Goal: Complete application form: Complete application form

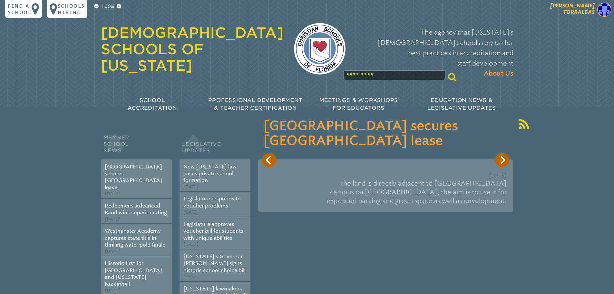
click at [602, 10] on img at bounding box center [604, 10] width 14 height 14
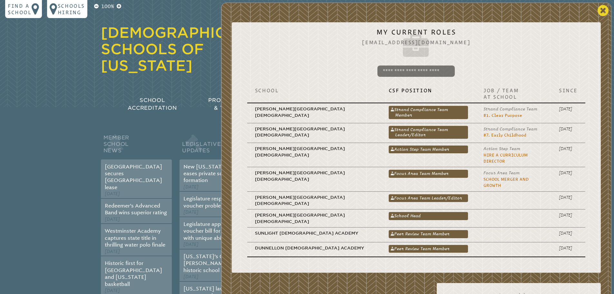
click at [602, 10] on icon at bounding box center [602, 10] width 11 height 13
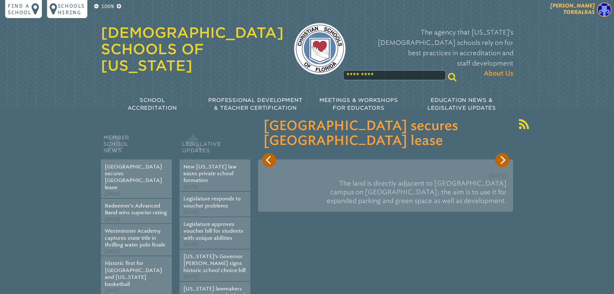
click at [601, 12] on img at bounding box center [604, 10] width 14 height 14
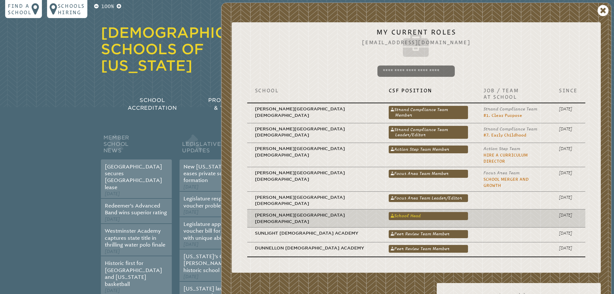
click at [389, 212] on link "School Head" at bounding box center [429, 216] width 80 height 8
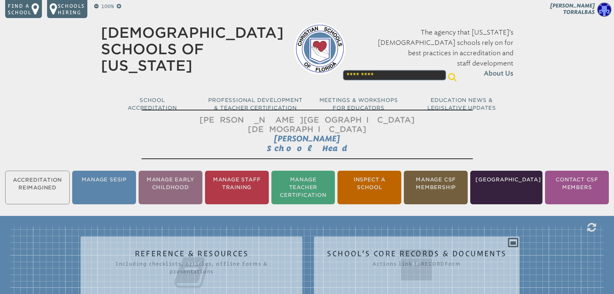
click at [435, 173] on li "Manage CSF Membership" at bounding box center [436, 187] width 64 height 34
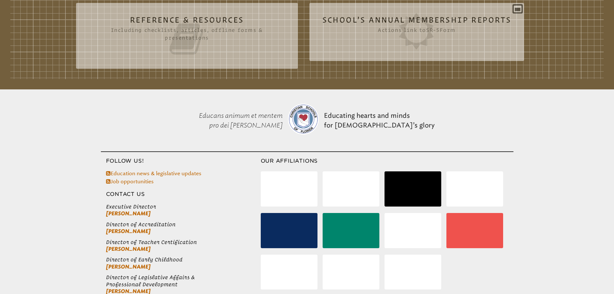
scroll to position [129, 0]
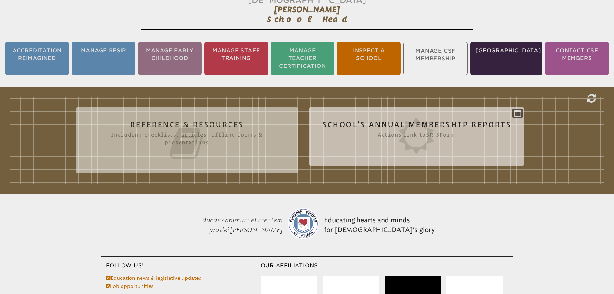
click at [389, 118] on icon at bounding box center [416, 136] width 189 height 36
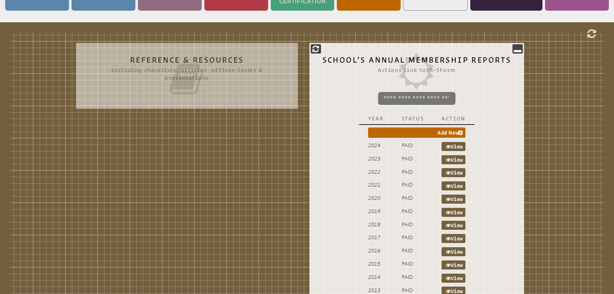
scroll to position [161, 0]
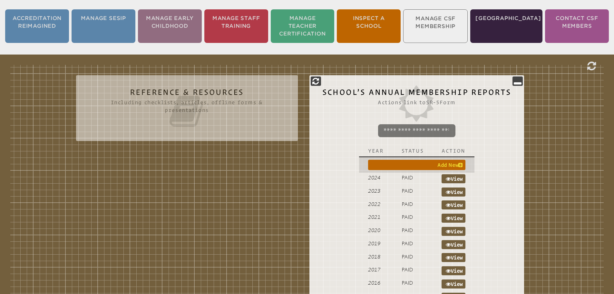
click at [453, 160] on link "Add New" at bounding box center [416, 165] width 97 height 10
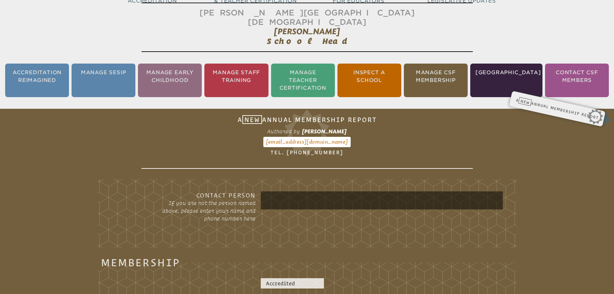
scroll to position [171, 0]
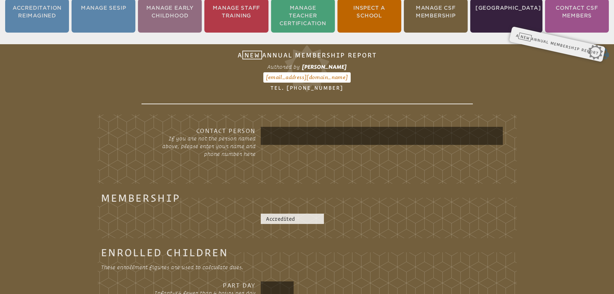
click at [295, 128] on input "text" at bounding box center [381, 135] width 239 height 15
type input "*"
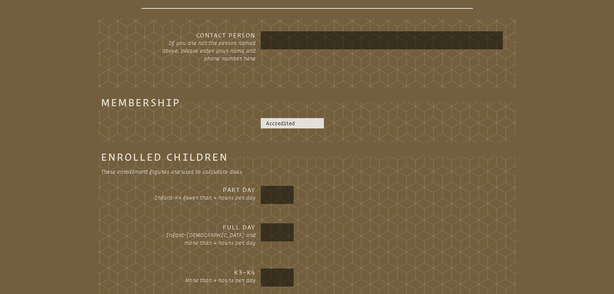
scroll to position [300, 0]
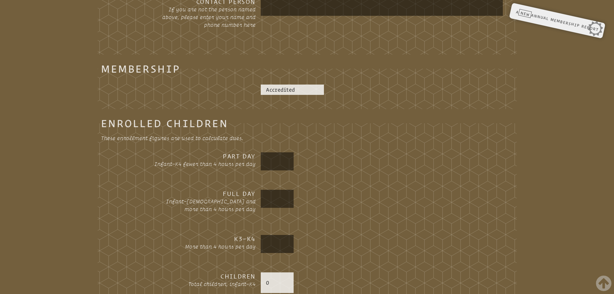
click at [283, 153] on input "text" at bounding box center [277, 160] width 30 height 15
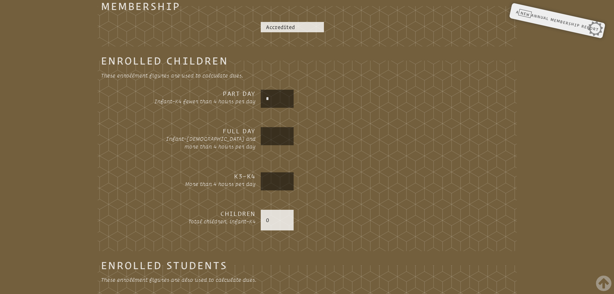
scroll to position [365, 0]
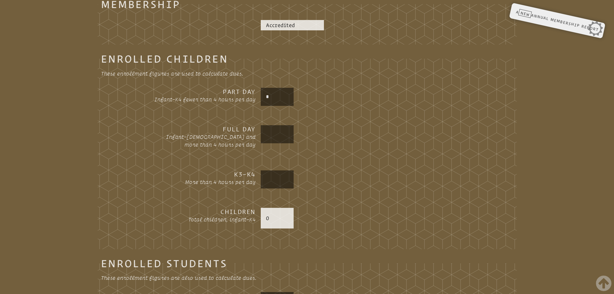
type input "*"
click at [286, 126] on input "text" at bounding box center [277, 133] width 30 height 15
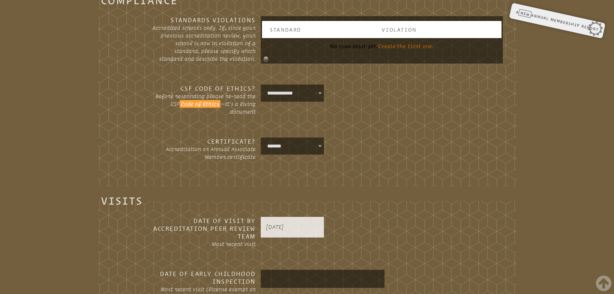
scroll to position [1041, 0]
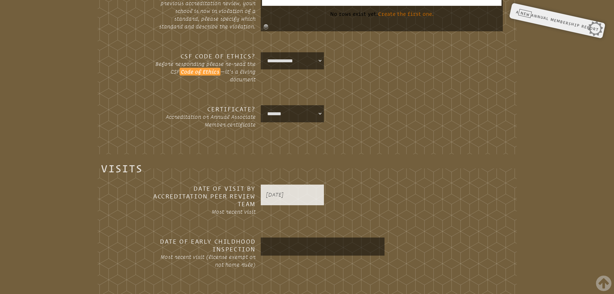
click at [285, 191] on p "[DATE]" at bounding box center [292, 195] width 53 height 8
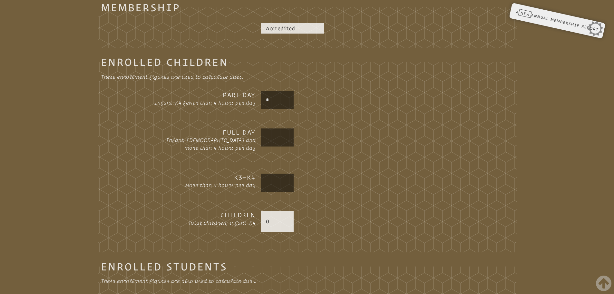
scroll to position [365, 0]
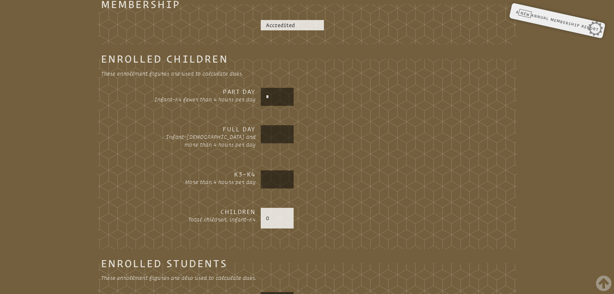
click at [276, 126] on input "text" at bounding box center [277, 133] width 30 height 15
click at [274, 214] on p "0" at bounding box center [277, 218] width 23 height 8
click at [269, 214] on p "0" at bounding box center [277, 218] width 23 height 8
drag, startPoint x: 269, startPoint y: 206, endPoint x: 249, endPoint y: 206, distance: 19.7
click at [250, 208] on div "Children Total children, infant–K4 0" at bounding box center [307, 221] width 392 height 27
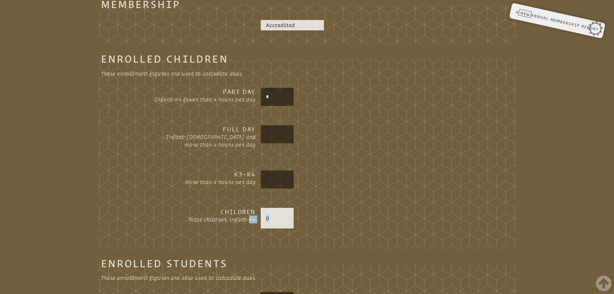
click at [274, 214] on p "0" at bounding box center [277, 218] width 23 height 8
click at [267, 214] on p "0" at bounding box center [277, 218] width 23 height 8
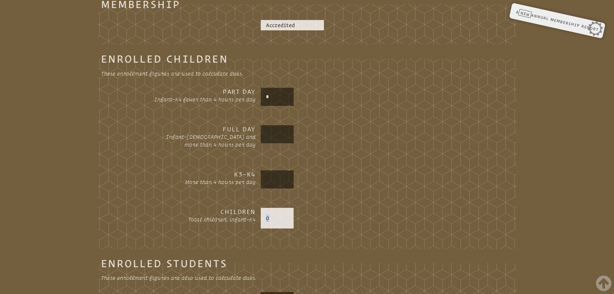
click at [267, 214] on p "0" at bounding box center [277, 218] width 23 height 8
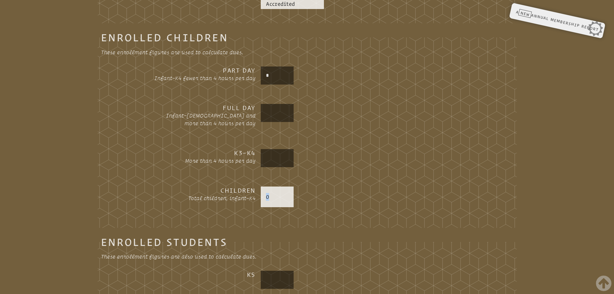
scroll to position [333, 0]
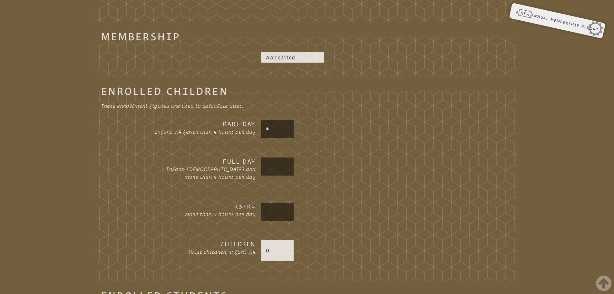
click at [272, 159] on input "text" at bounding box center [277, 166] width 30 height 15
click at [268, 246] on p "0" at bounding box center [277, 250] width 23 height 8
click at [277, 159] on input "text" at bounding box center [277, 166] width 30 height 15
type input "**"
click at [272, 204] on input "text" at bounding box center [277, 211] width 30 height 15
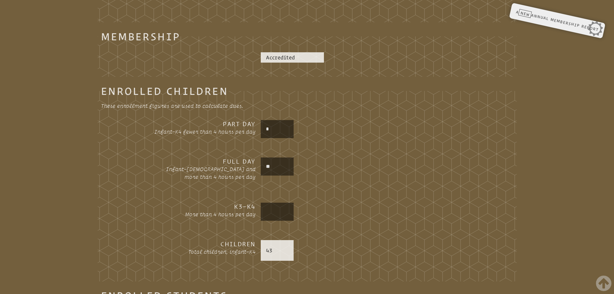
click at [285, 204] on input "text" at bounding box center [277, 211] width 30 height 15
type input "***"
click at [403, 255] on div "Children Total children, infant–K4 43" at bounding box center [307, 253] width 392 height 27
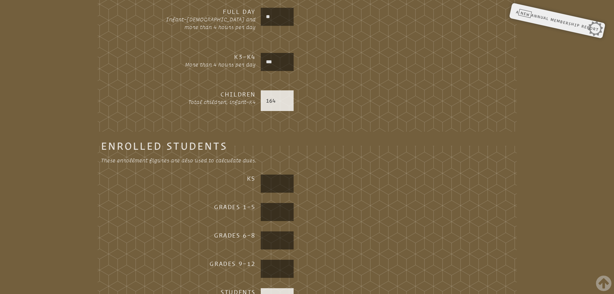
scroll to position [494, 0]
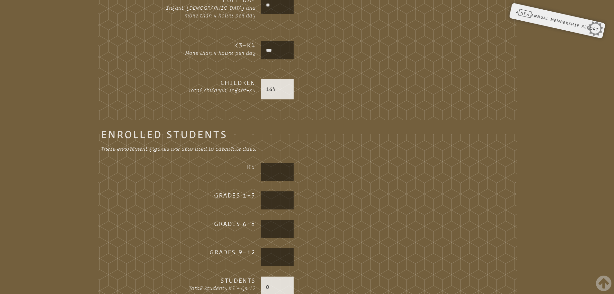
click at [268, 164] on input "text" at bounding box center [277, 171] width 30 height 15
type input "**"
click at [278, 192] on input "text" at bounding box center [277, 199] width 30 height 15
type input "***"
click at [275, 222] on input "text" at bounding box center [277, 228] width 30 height 15
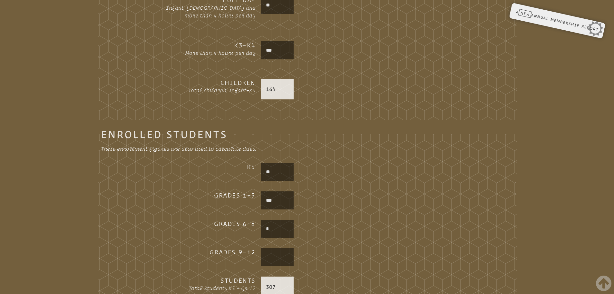
type input "*"
click at [273, 249] on input "text" at bounding box center [277, 256] width 30 height 15
type input "*"
click at [329, 248] on div "*" at bounding box center [382, 257] width 242 height 18
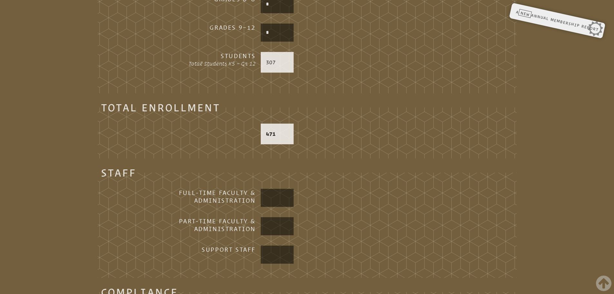
scroll to position [719, 0]
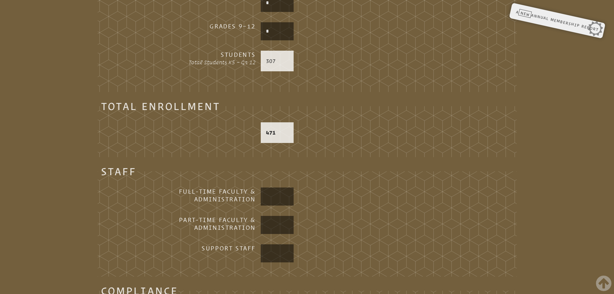
click at [278, 189] on input "text" at bounding box center [277, 196] width 30 height 15
click at [272, 217] on input "text" at bounding box center [277, 224] width 30 height 15
click at [272, 189] on input "text" at bounding box center [277, 196] width 30 height 15
click at [269, 245] on input "text" at bounding box center [277, 252] width 30 height 15
click at [285, 189] on input "text" at bounding box center [277, 196] width 30 height 15
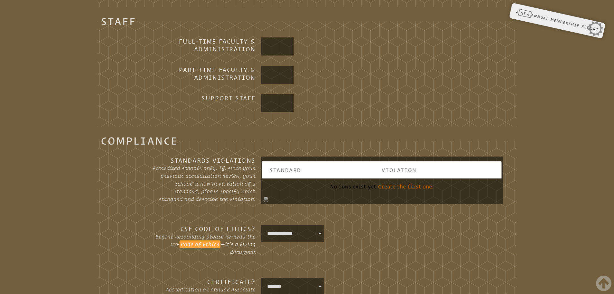
scroll to position [880, 0]
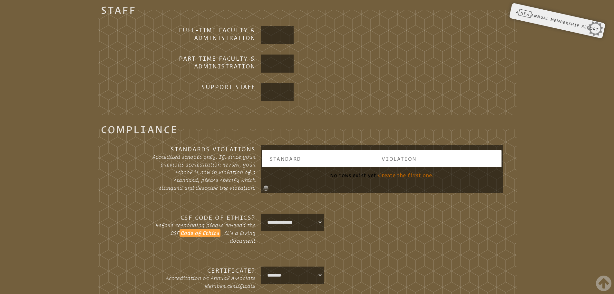
click at [319, 152] on th "Standard" at bounding box center [322, 158] width 112 height 17
click at [206, 168] on p "Accredited schools only. If, since your previous accreditation review, your sch…" at bounding box center [203, 172] width 103 height 39
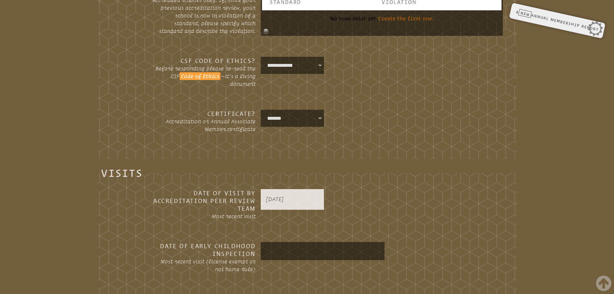
scroll to position [1041, 0]
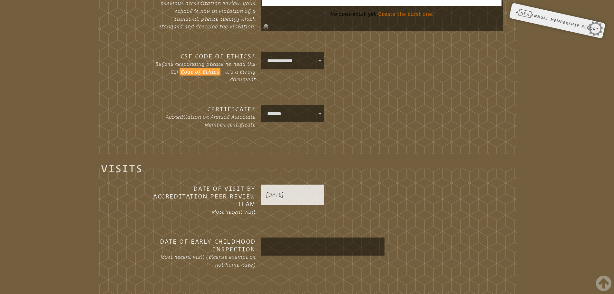
click at [300, 191] on p "[DATE]" at bounding box center [292, 195] width 53 height 8
click at [275, 238] on input "text" at bounding box center [322, 245] width 121 height 15
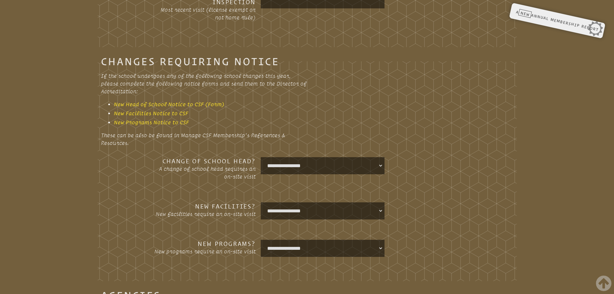
scroll to position [1299, 0]
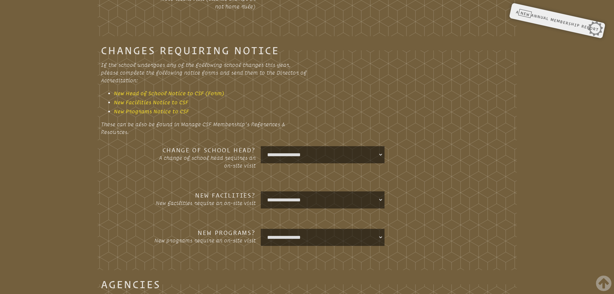
click at [302, 147] on select "**********" at bounding box center [322, 154] width 121 height 15
click at [498, 105] on fieldset "**********" at bounding box center [307, 158] width 419 height 224
click at [344, 192] on select "**********" at bounding box center [322, 199] width 121 height 15
click at [394, 168] on div "**********" at bounding box center [307, 163] width 392 height 35
click at [333, 230] on select "**********" at bounding box center [322, 237] width 121 height 15
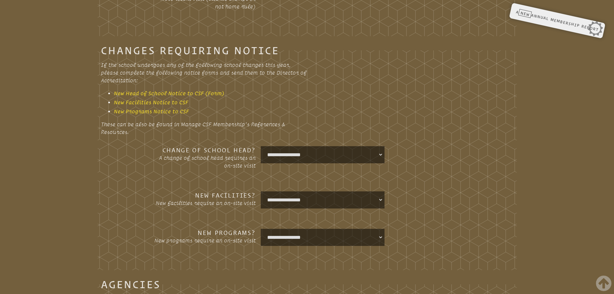
select select "**********"
click at [262, 230] on select "**********" at bounding box center [322, 237] width 121 height 15
click at [420, 209] on fieldset "**********" at bounding box center [307, 158] width 419 height 224
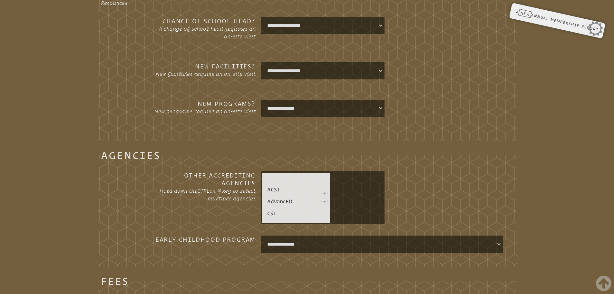
scroll to position [32, 0]
click at [280, 200] on link "• FCIS" at bounding box center [273, 205] width 17 height 10
click at [325, 189] on link at bounding box center [324, 193] width 10 height 8
click at [489, 174] on div "• ACSI • AdvancED • CSI • [GEOGRAPHIC_DATA] • MSA • FCIS" at bounding box center [382, 197] width 242 height 53
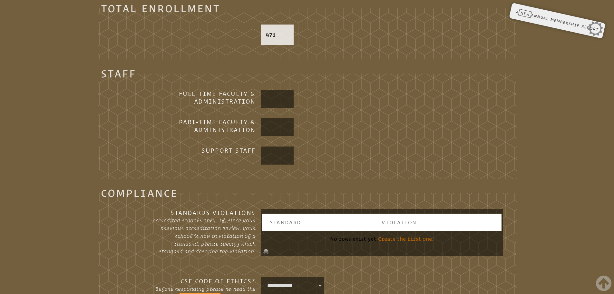
scroll to position [816, 0]
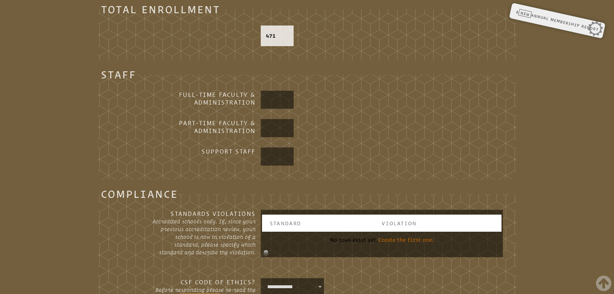
click at [279, 92] on input "text" at bounding box center [277, 99] width 30 height 15
type input "**"
click at [269, 121] on input "text" at bounding box center [277, 127] width 30 height 15
type input "*"
click at [270, 149] on input "text" at bounding box center [277, 156] width 30 height 15
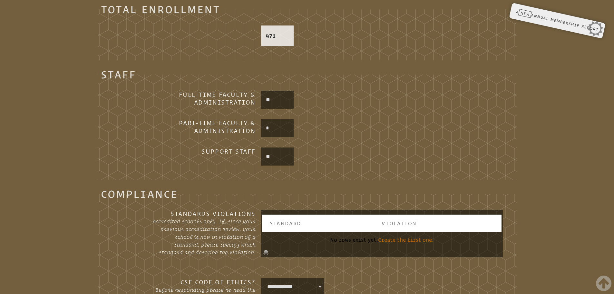
click at [277, 149] on input "text" at bounding box center [277, 156] width 30 height 15
click at [272, 149] on input "text" at bounding box center [277, 156] width 30 height 15
click at [278, 92] on input "**" at bounding box center [277, 99] width 30 height 15
click at [285, 149] on input "text" at bounding box center [277, 156] width 30 height 15
type input "**"
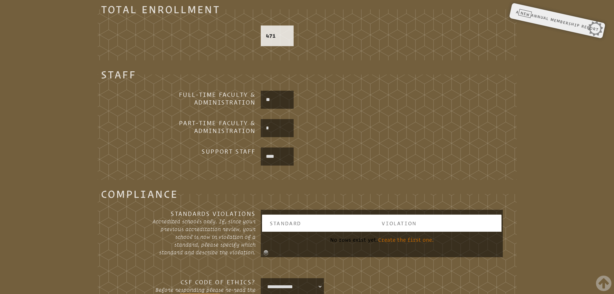
drag, startPoint x: 280, startPoint y: 90, endPoint x: 240, endPoint y: 91, distance: 40.0
click at [240, 91] on div "Full-time Faculty & Administration **" at bounding box center [307, 100] width 392 height 18
type input "**"
click at [282, 120] on input "*" at bounding box center [277, 127] width 30 height 15
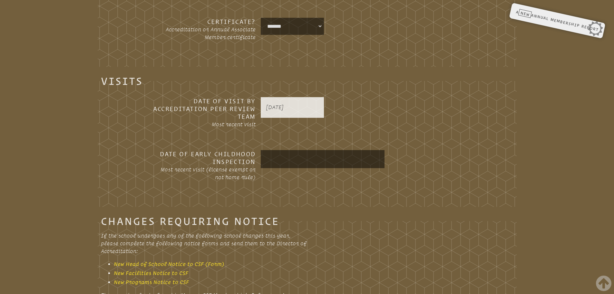
scroll to position [1138, 0]
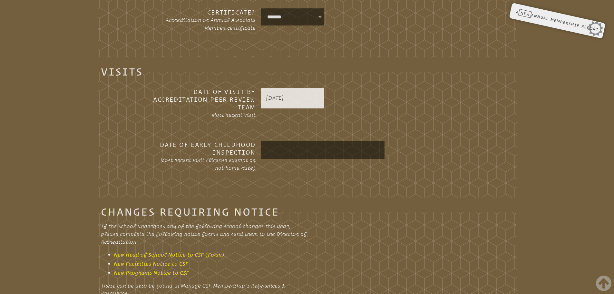
click at [281, 142] on input "text" at bounding box center [322, 149] width 121 height 15
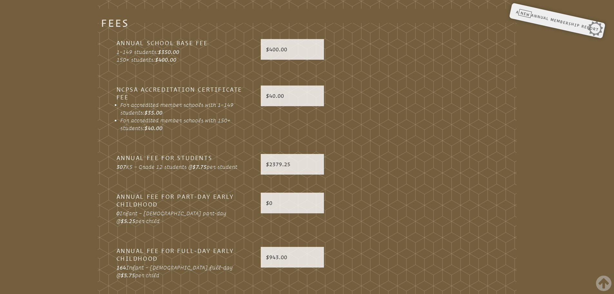
scroll to position [1815, 0]
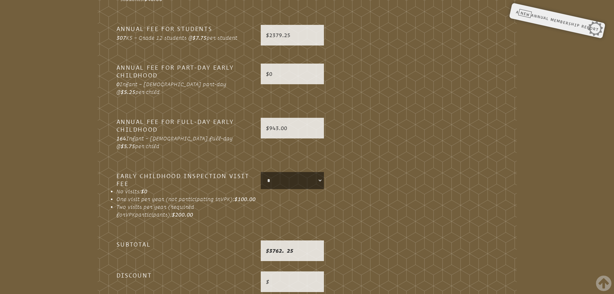
click at [306, 173] on select "* ****** ******" at bounding box center [292, 180] width 61 height 15
select select "******"
click at [262, 173] on select "* ****** ******" at bounding box center [292, 180] width 61 height 15
click at [356, 177] on div "Early Childhood Inspection Visit Fee No visits: $0 One visit per year (not part…" at bounding box center [307, 201] width 392 height 58
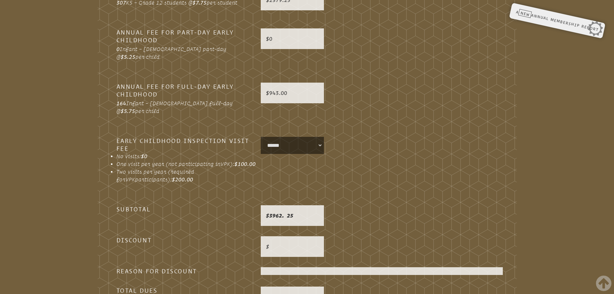
scroll to position [1879, 0]
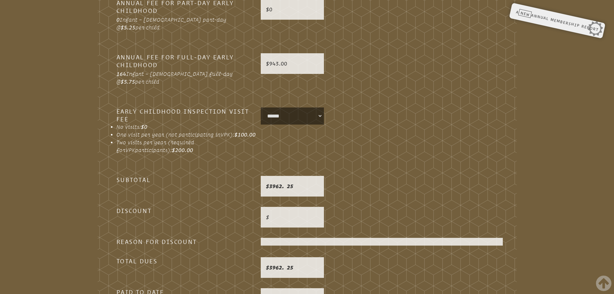
click at [295, 213] on p at bounding box center [292, 217] width 53 height 8
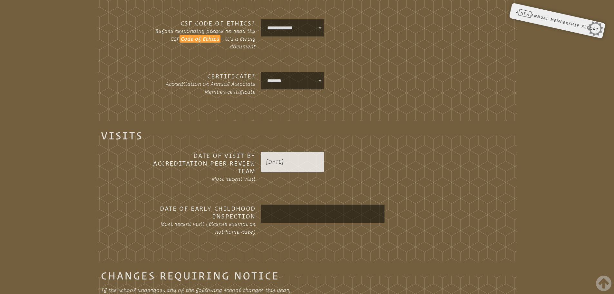
scroll to position [1106, 0]
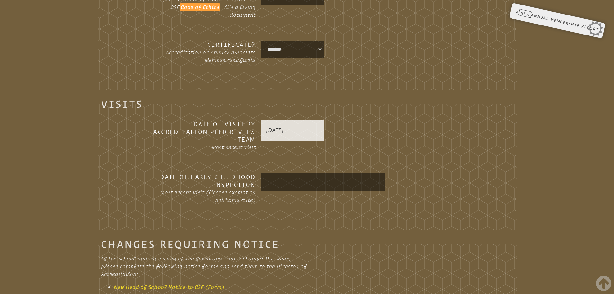
click at [283, 174] on input "text" at bounding box center [322, 181] width 121 height 15
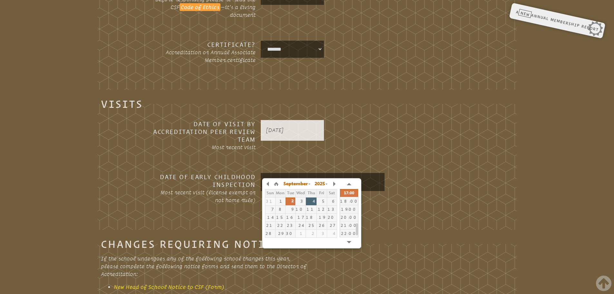
click at [312, 203] on div "4" at bounding box center [311, 201] width 11 height 5
type input "**********"
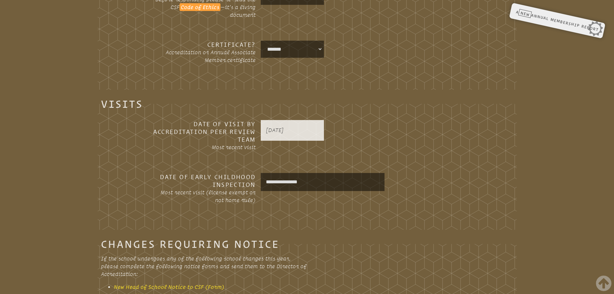
click at [448, 201] on div "**********" at bounding box center [307, 194] width 392 height 43
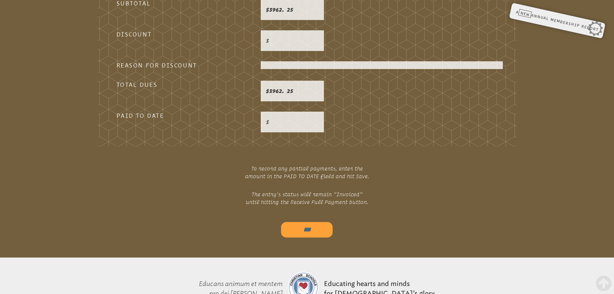
scroll to position [2105, 0]
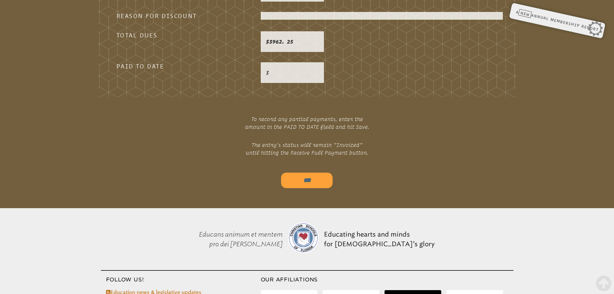
click at [296, 172] on input "***" at bounding box center [307, 179] width 52 height 15
click at [283, 69] on p at bounding box center [292, 73] width 53 height 8
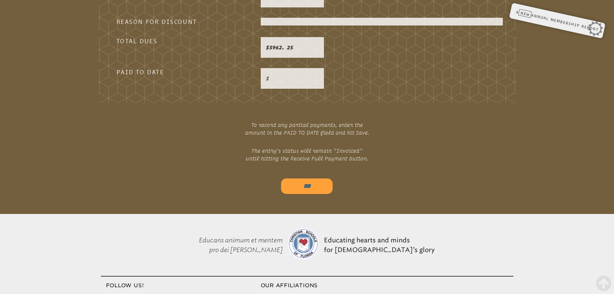
scroll to position [2169, 0]
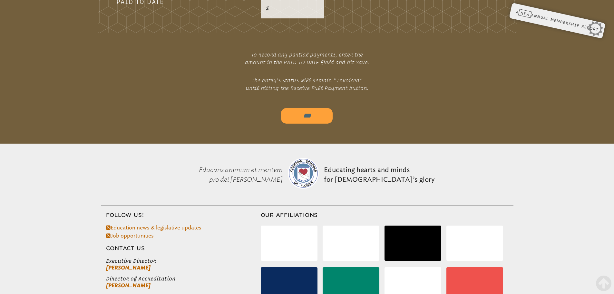
click at [309, 108] on input "***" at bounding box center [307, 115] width 52 height 15
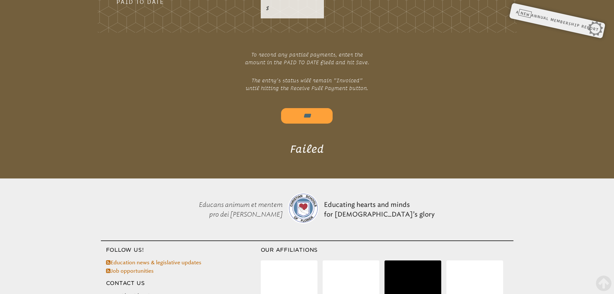
click at [299, 108] on input "***" at bounding box center [307, 115] width 52 height 15
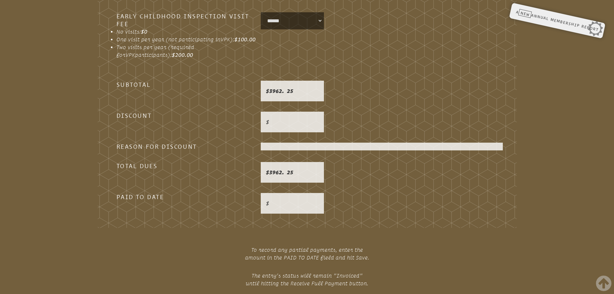
scroll to position [1976, 0]
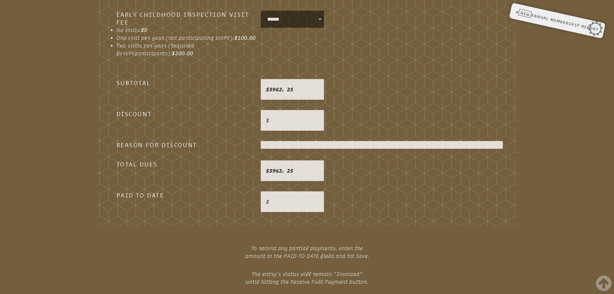
click at [283, 198] on p at bounding box center [292, 202] width 53 height 8
click at [281, 198] on p at bounding box center [292, 202] width 53 height 8
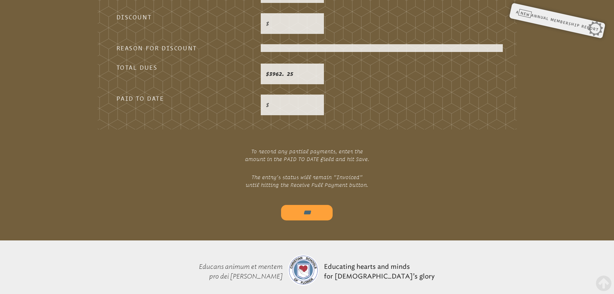
click at [311, 205] on input "***" at bounding box center [307, 212] width 52 height 15
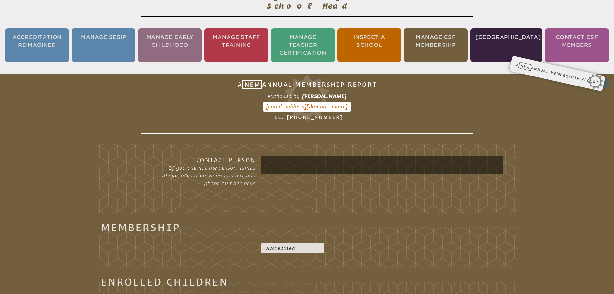
scroll to position [145, 0]
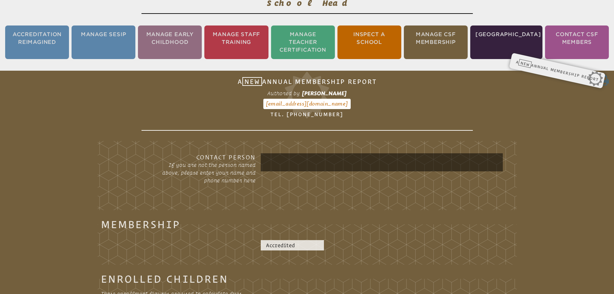
click at [540, 63] on div "A New Annual Membership Report Form SR-5 Authored by [PERSON_NAME] [EMAIL_ADDRE…" at bounding box center [557, 80] width 113 height 34
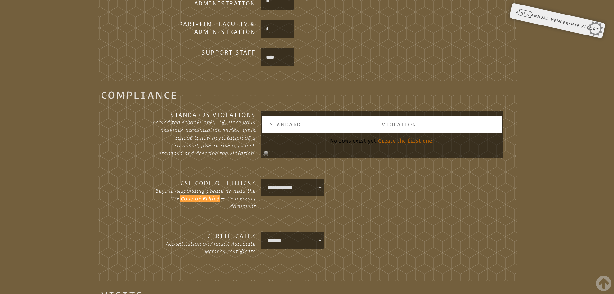
scroll to position [918, 0]
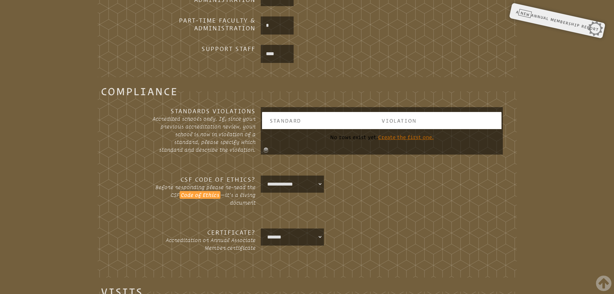
click at [344, 129] on td "No rows exist yet. Create the first one." at bounding box center [381, 137] width 239 height 16
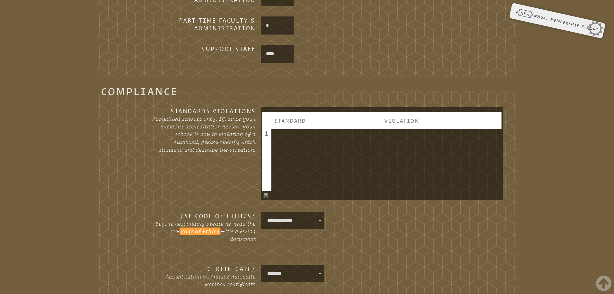
click at [344, 134] on textarea at bounding box center [326, 160] width 103 height 52
click at [190, 152] on label "Standards Violations Accredited schools only. If, since your previous accredita…" at bounding box center [186, 135] width 150 height 57
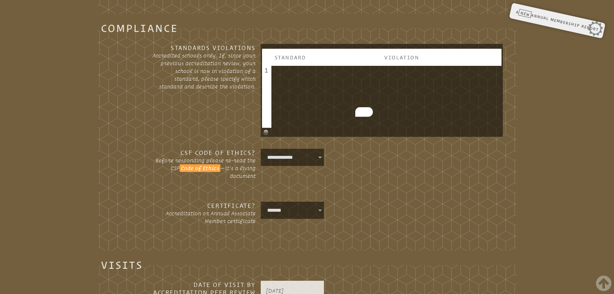
scroll to position [983, 0]
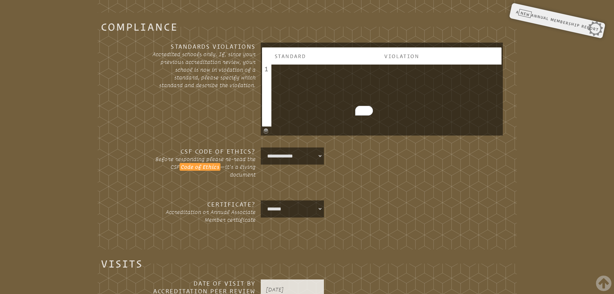
click at [398, 218] on div "**********" at bounding box center [307, 217] width 392 height 35
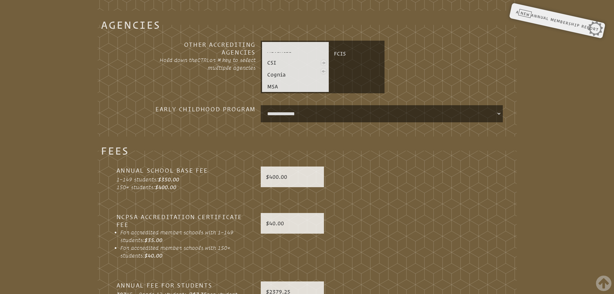
scroll to position [1595, 0]
click at [321, 169] on div "$400.00" at bounding box center [292, 176] width 63 height 21
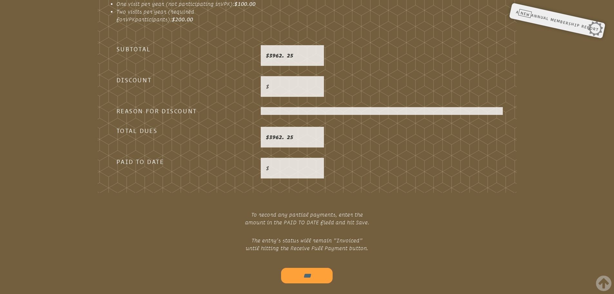
scroll to position [2046, 0]
click at [287, 164] on p at bounding box center [292, 168] width 53 height 8
click at [284, 164] on p at bounding box center [292, 168] width 53 height 8
click at [282, 164] on p at bounding box center [292, 168] width 53 height 8
click at [287, 82] on p at bounding box center [292, 86] width 53 height 8
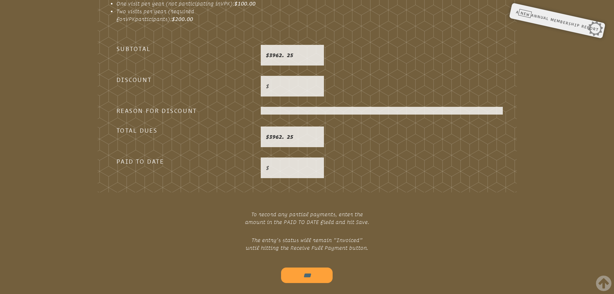
click at [284, 82] on p at bounding box center [292, 86] width 53 height 8
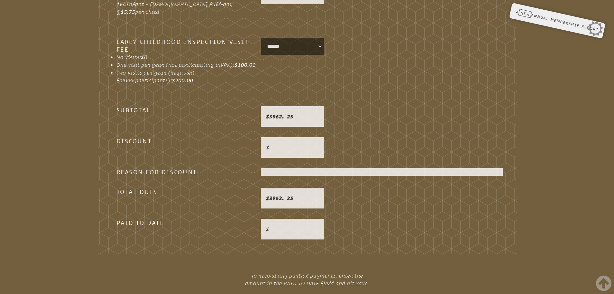
scroll to position [2078, 0]
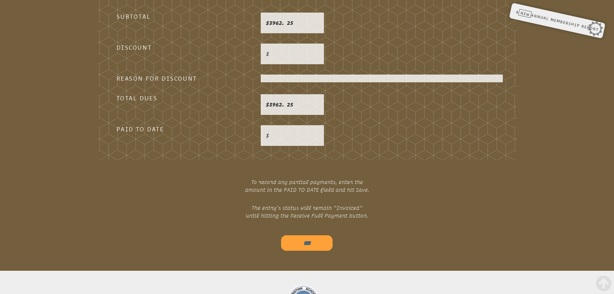
click at [273, 125] on div at bounding box center [292, 135] width 63 height 21
drag, startPoint x: 273, startPoint y: 122, endPoint x: 292, endPoint y: 97, distance: 31.7
click at [276, 125] on div at bounding box center [292, 135] width 63 height 21
click at [320, 74] on div at bounding box center [382, 78] width 242 height 8
click at [296, 131] on p at bounding box center [292, 135] width 53 height 8
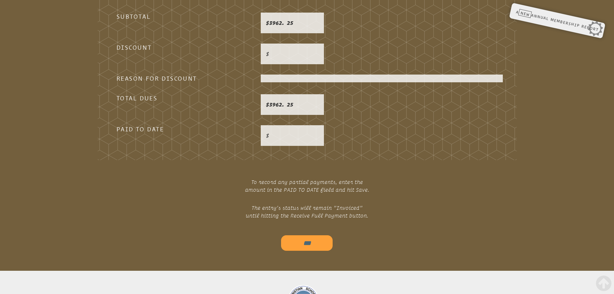
click at [290, 131] on p at bounding box center [292, 135] width 53 height 8
click at [289, 131] on p at bounding box center [292, 135] width 53 height 8
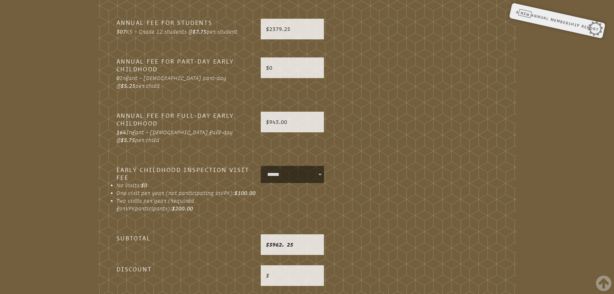
scroll to position [1788, 0]
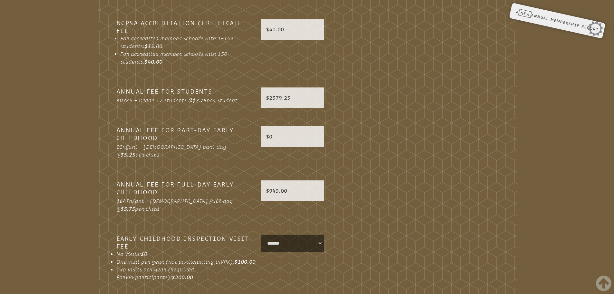
click at [305, 236] on select "* ****** ******" at bounding box center [292, 243] width 61 height 15
click at [262, 236] on select "* ****** ******" at bounding box center [292, 243] width 61 height 15
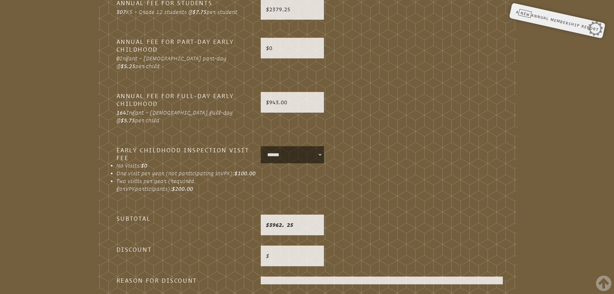
scroll to position [1885, 0]
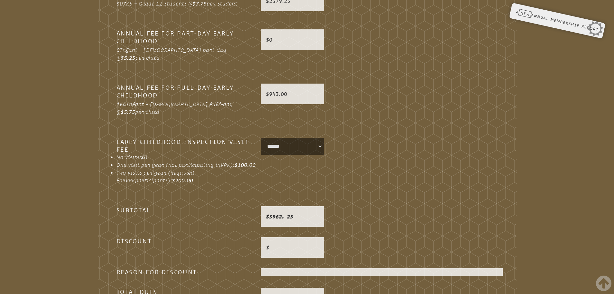
click at [309, 216] on fieldset "Fees Annual School Base Fee 1–149 students: $350.00 150+ students: $400.00 $400…" at bounding box center [307, 104] width 419 height 497
click at [299, 206] on div "3962.25" at bounding box center [292, 216] width 63 height 21
click at [297, 212] on p "3962.25" at bounding box center [292, 216] width 53 height 8
click at [295, 212] on p "3962.25" at bounding box center [292, 216] width 53 height 8
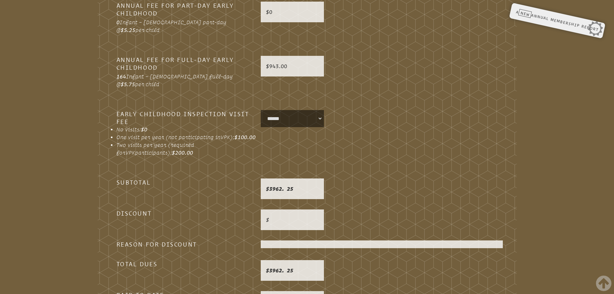
scroll to position [1950, 0]
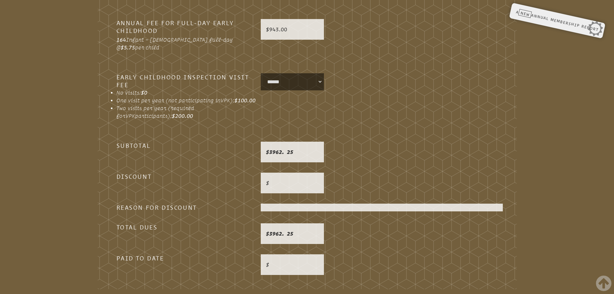
click at [280, 229] on p "3962.25" at bounding box center [292, 233] width 53 height 8
click at [308, 184] on fieldset "Fees Annual School Base Fee 1–149 students: $350.00 150+ students: $400.00 $400…" at bounding box center [307, 40] width 419 height 497
click at [278, 260] on p at bounding box center [292, 264] width 53 height 8
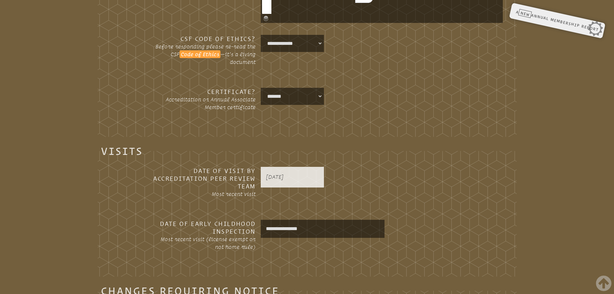
scroll to position [1019, 0]
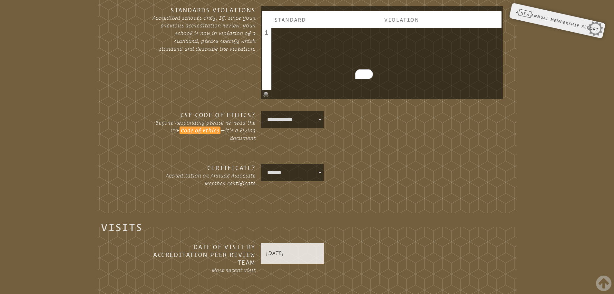
click at [177, 120] on p "Before responding please re-read the CSF Code of Ethics —it’s a living document" at bounding box center [203, 130] width 103 height 23
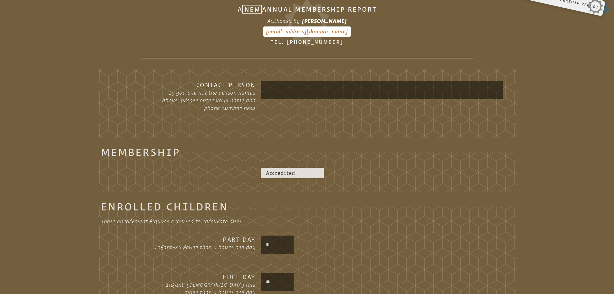
scroll to position [53, 0]
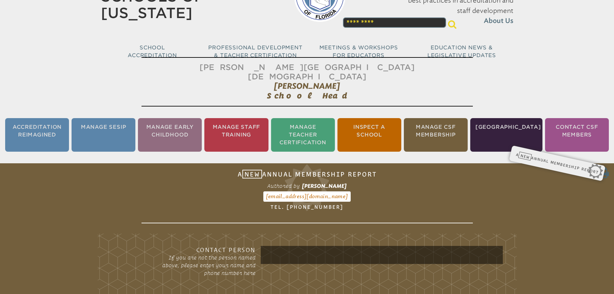
click at [308, 185] on icon at bounding box center [306, 187] width 331 height 46
click at [576, 155] on div "A New Annual Membership Report Form SR-5 Authored by [PERSON_NAME] [EMAIL_ADDRE…" at bounding box center [557, 172] width 113 height 34
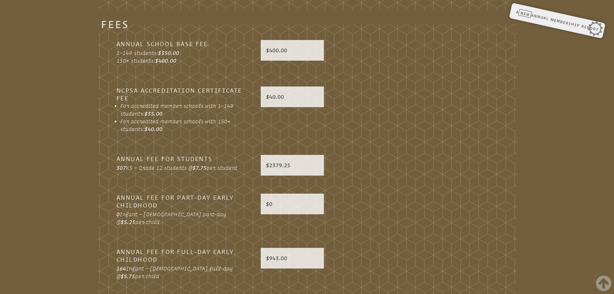
scroll to position [1805, 0]
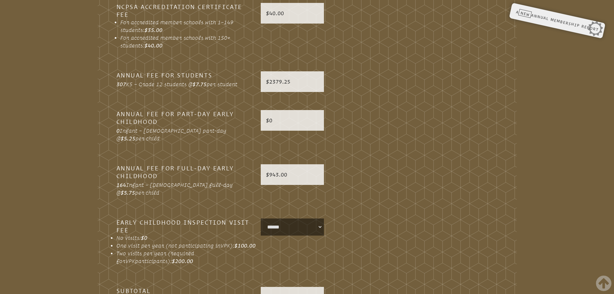
scroll to position [161, 0]
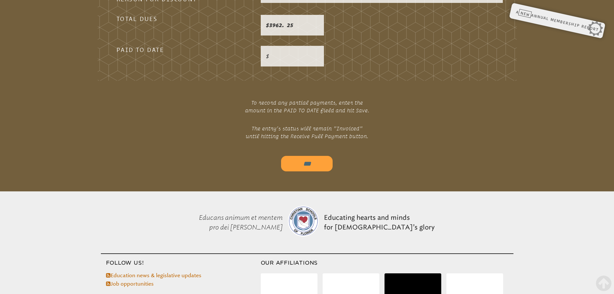
scroll to position [2159, 0]
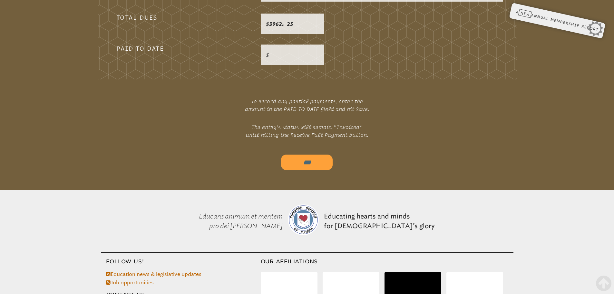
click at [301, 154] on input "***" at bounding box center [307, 161] width 52 height 15
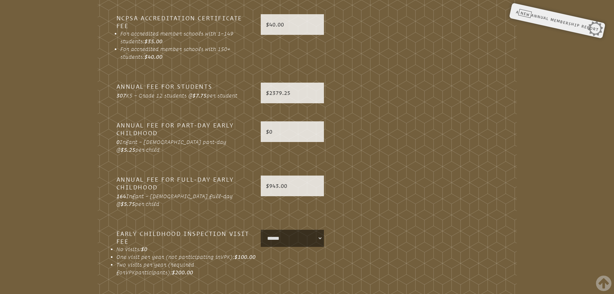
scroll to position [1740, 0]
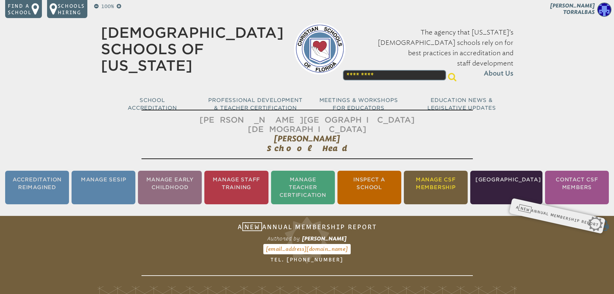
click at [431, 174] on li "Manage CSF Membership" at bounding box center [436, 187] width 64 height 34
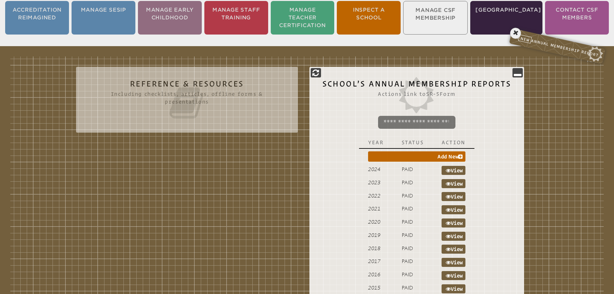
scroll to position [171, 0]
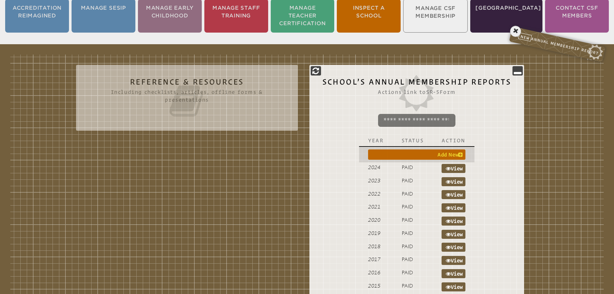
click at [459, 152] on icon at bounding box center [460, 154] width 5 height 5
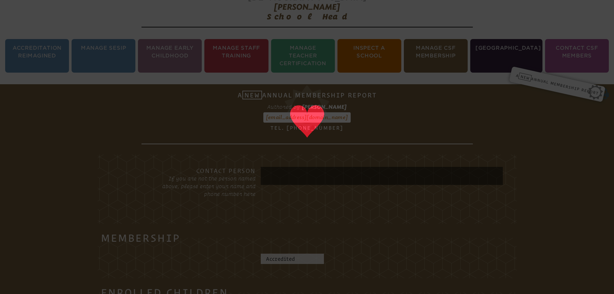
scroll to position [107, 0]
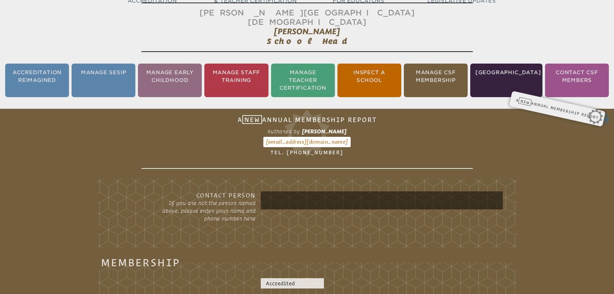
click at [296, 192] on input "text" at bounding box center [381, 199] width 239 height 15
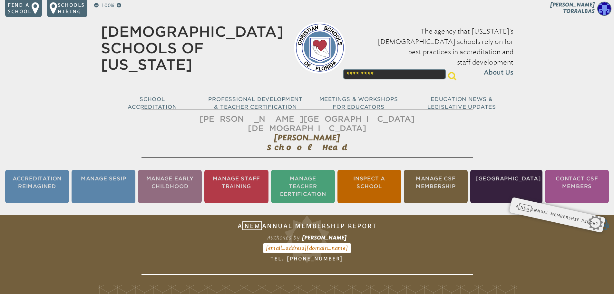
scroll to position [0, 0]
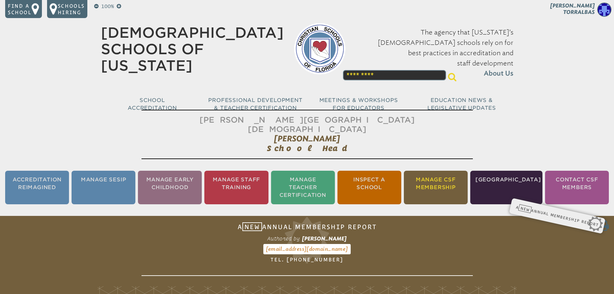
click at [428, 182] on li "Manage CSF Membership" at bounding box center [436, 187] width 64 height 34
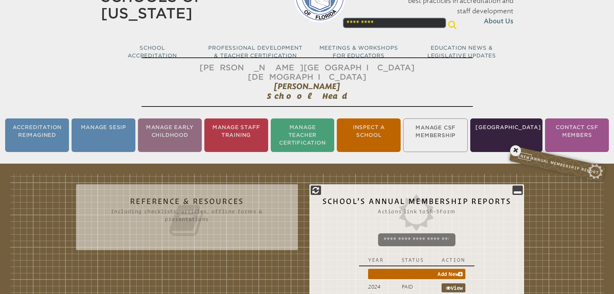
scroll to position [107, 0]
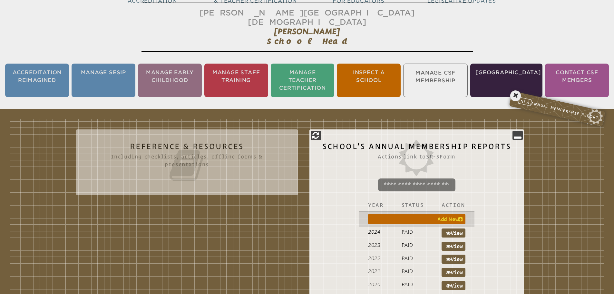
click at [448, 214] on link "Add New" at bounding box center [416, 219] width 97 height 10
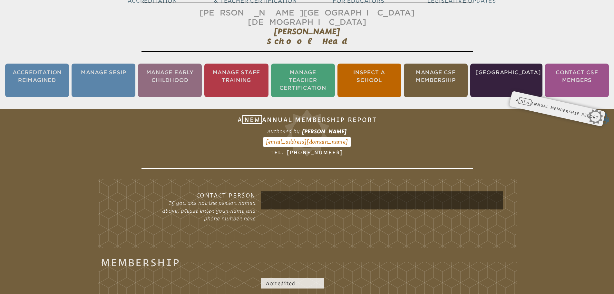
click at [294, 192] on input "text" at bounding box center [381, 199] width 239 height 15
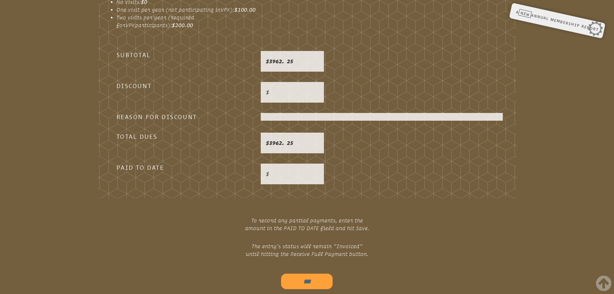
scroll to position [2040, 0]
drag, startPoint x: 292, startPoint y: 122, endPoint x: 258, endPoint y: 125, distance: 33.6
click at [258, 132] on div "Total Dues 3962.25" at bounding box center [307, 142] width 392 height 21
copy div "3962.25"
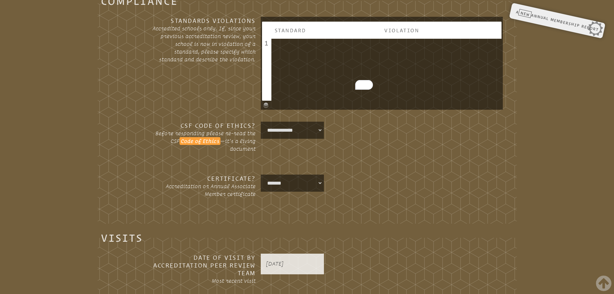
scroll to position [1009, 0]
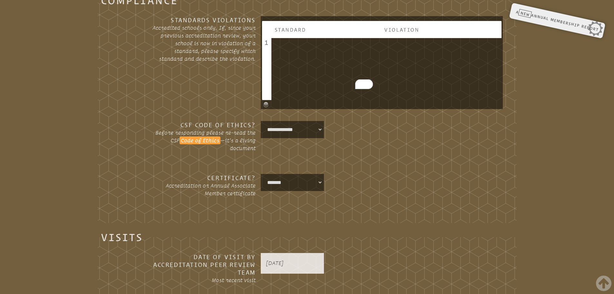
click at [315, 175] on select "**********" at bounding box center [292, 182] width 61 height 15
select select "**********"
click at [262, 175] on select "**********" at bounding box center [292, 182] width 61 height 15
click at [406, 180] on div "**********" at bounding box center [307, 191] width 392 height 35
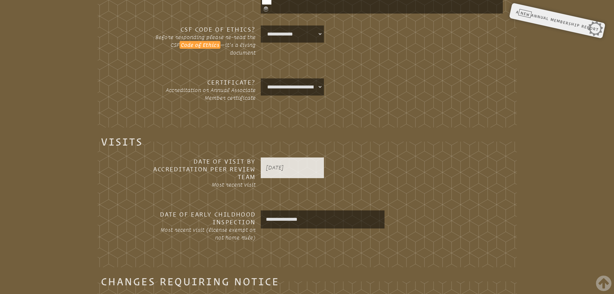
scroll to position [1106, 0]
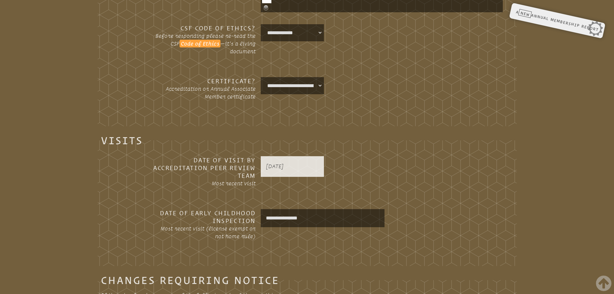
click at [318, 78] on select "**********" at bounding box center [292, 85] width 61 height 15
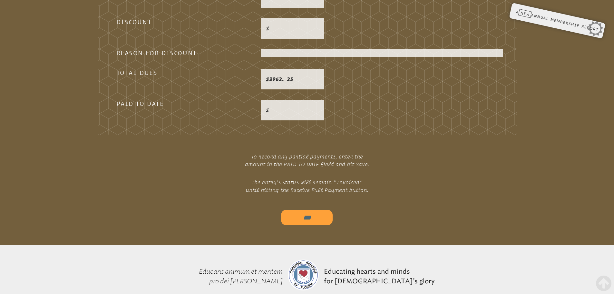
scroll to position [2105, 0]
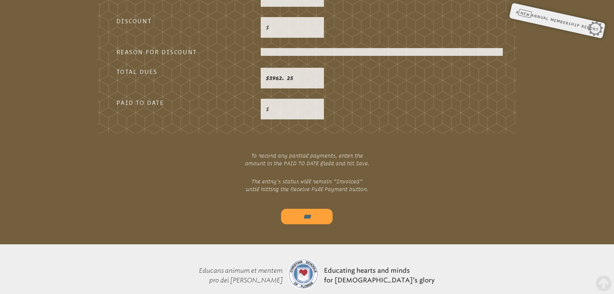
click at [302, 208] on input "***" at bounding box center [307, 215] width 52 height 15
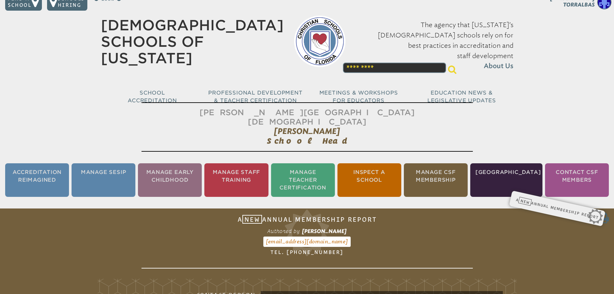
scroll to position [0, 0]
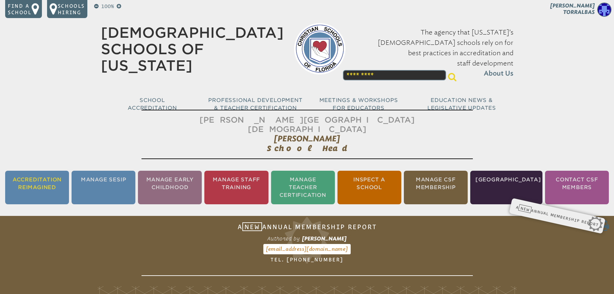
click at [44, 182] on li "Accreditation Reimagined" at bounding box center [37, 187] width 64 height 34
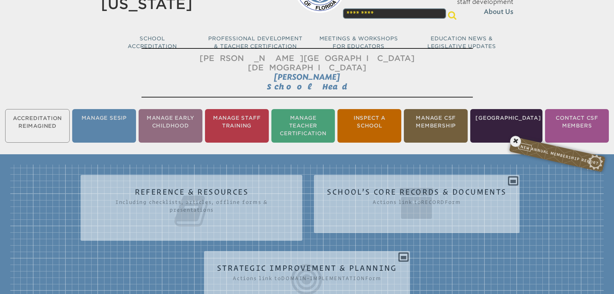
scroll to position [107, 0]
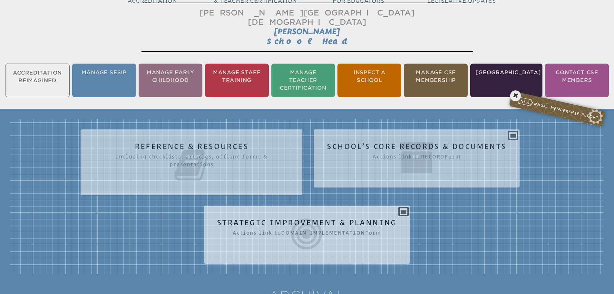
click at [278, 216] on icon at bounding box center [307, 234] width 180 height 36
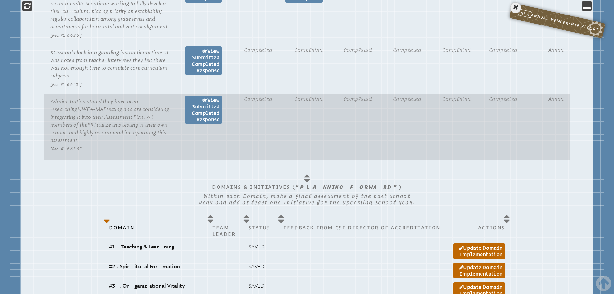
scroll to position [494, 0]
